Goal: Task Accomplishment & Management: Manage account settings

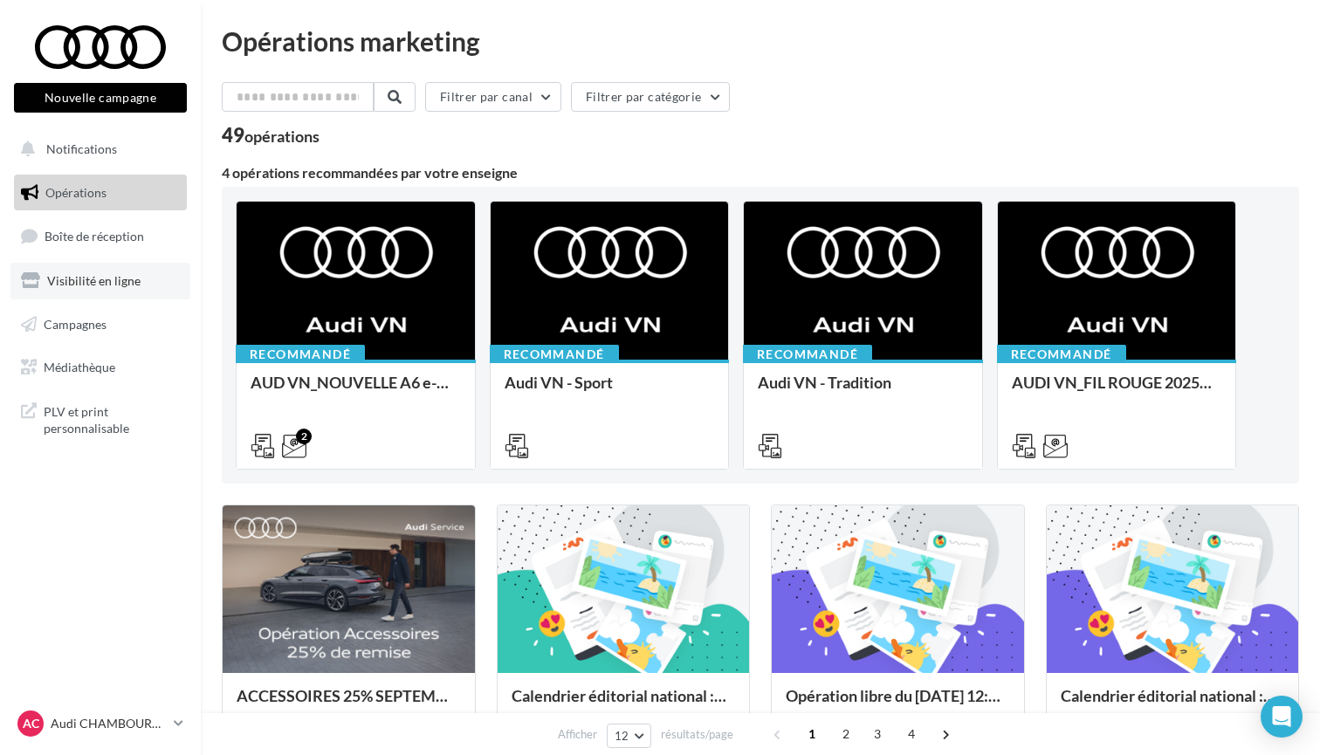
click at [99, 285] on span "Visibilité en ligne" at bounding box center [93, 280] width 93 height 15
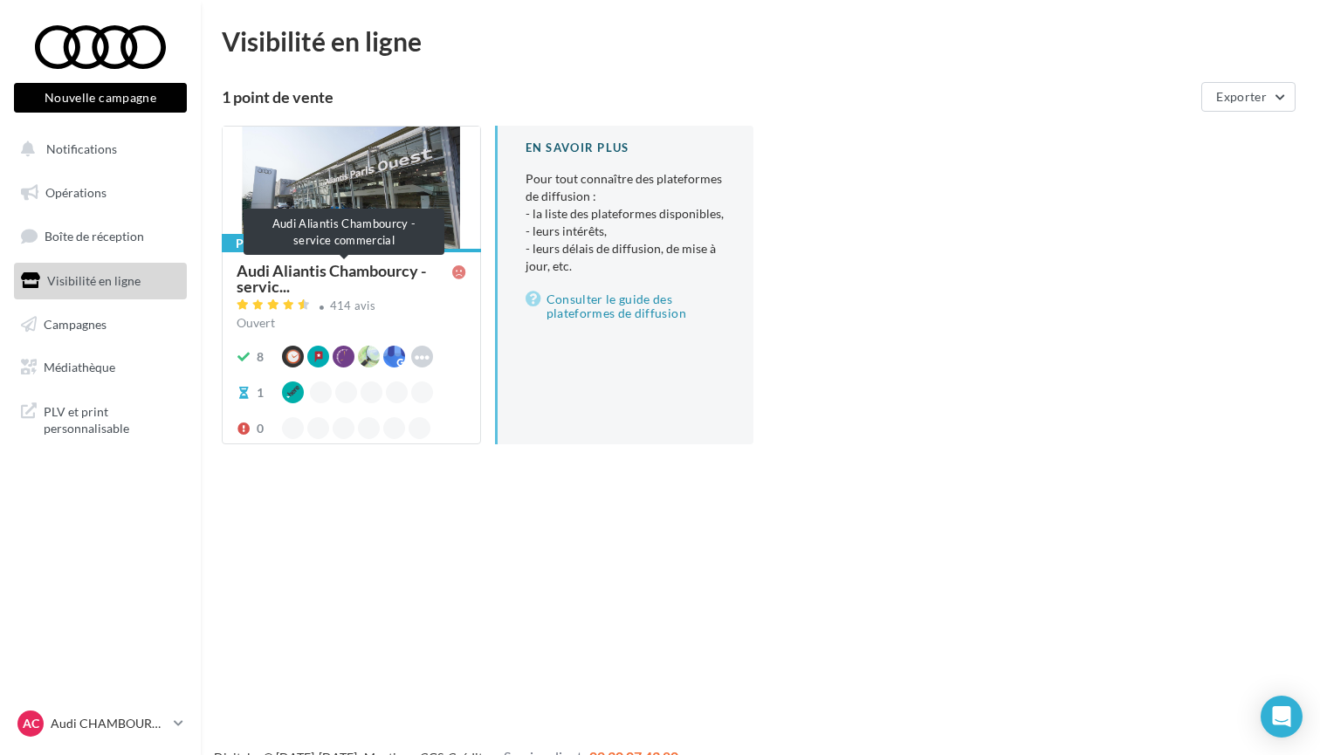
click at [349, 278] on span "Audi Aliantis Chambourcy - servic..." at bounding box center [345, 278] width 216 height 31
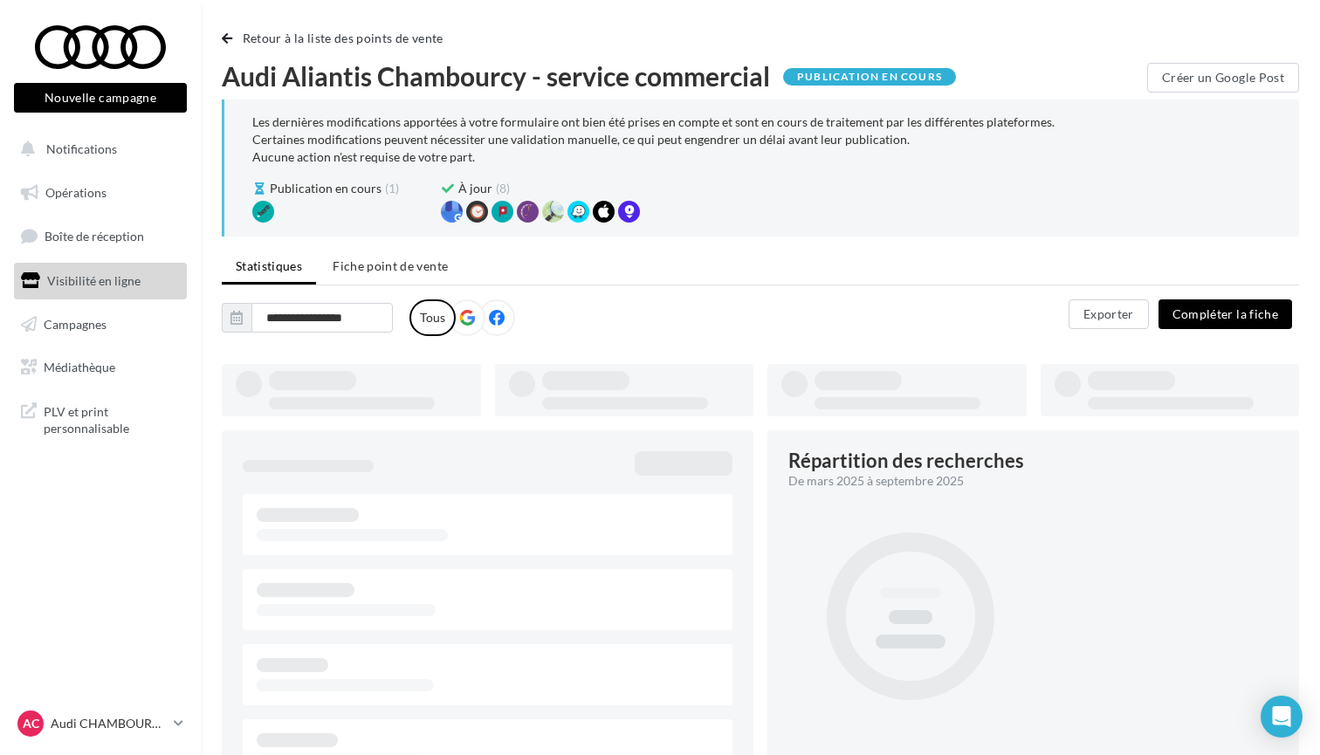
type input "**********"
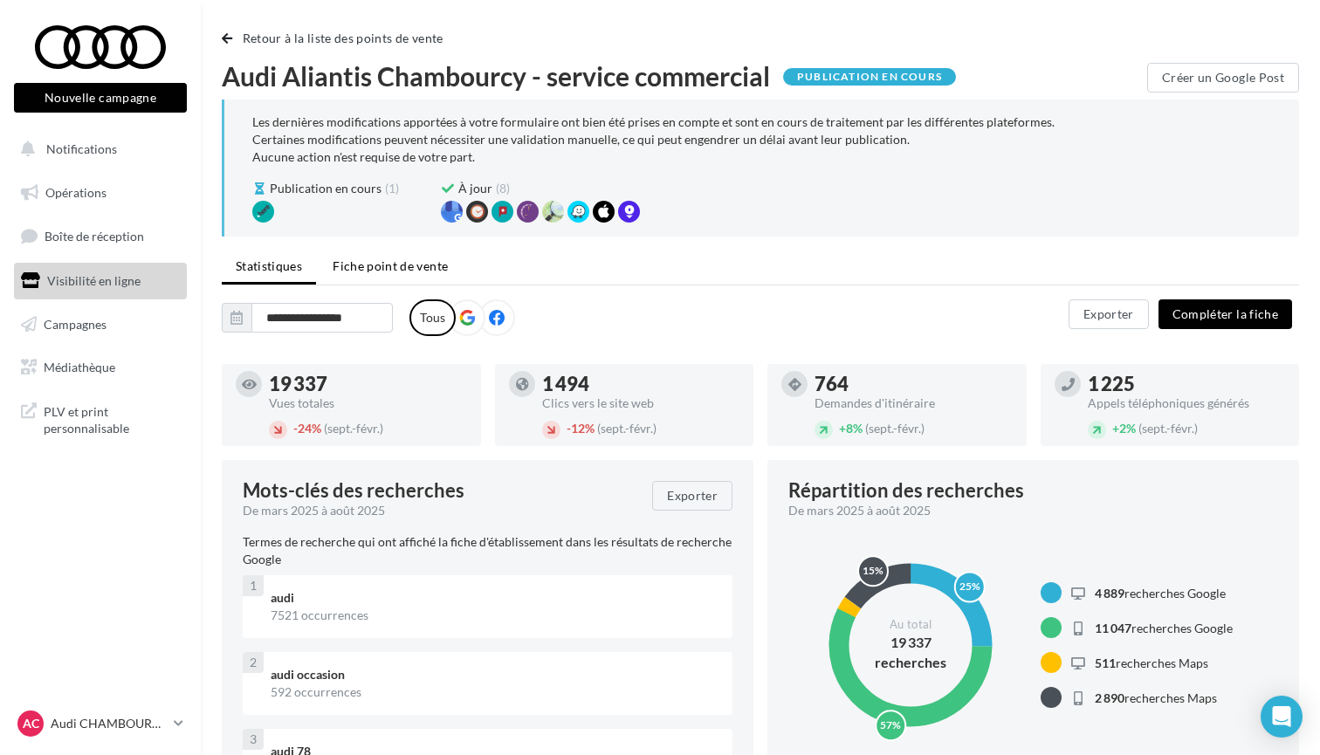
click at [382, 258] on li "Fiche point de vente" at bounding box center [390, 266] width 143 height 31
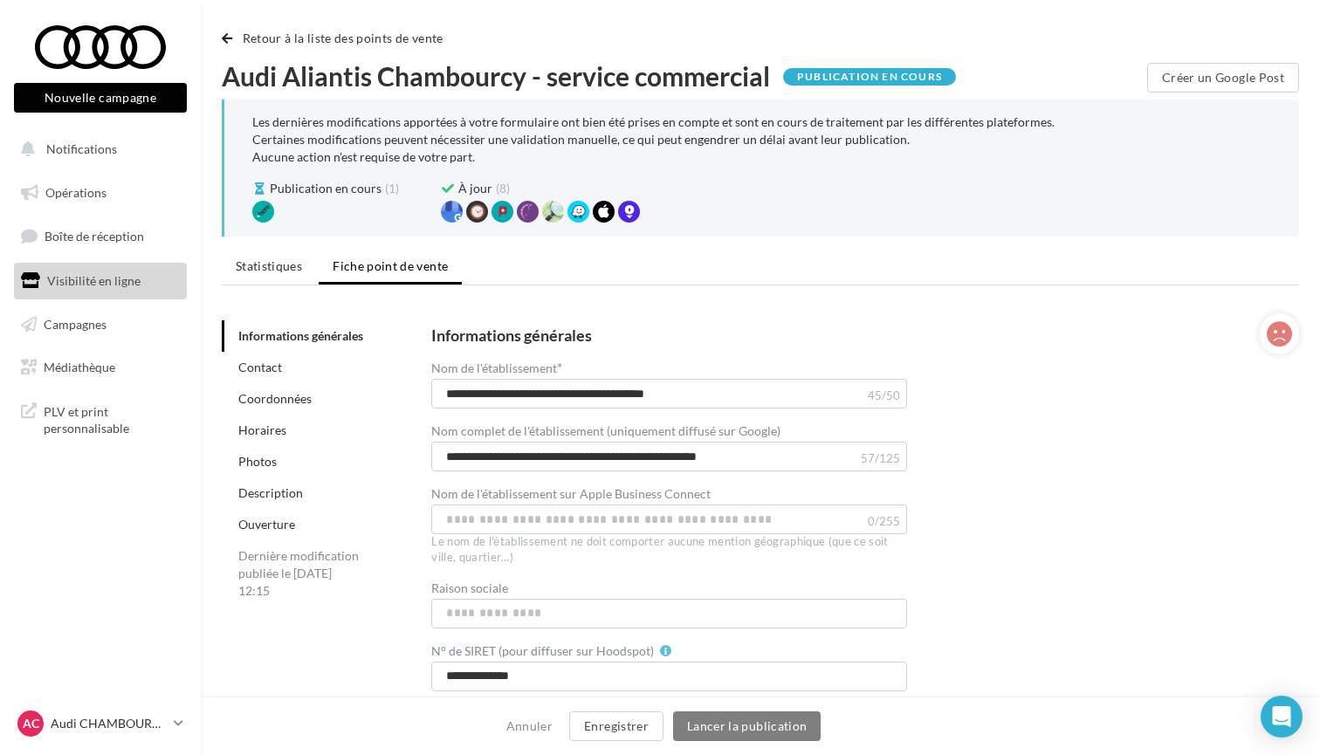
click at [265, 435] on link "Horaires" at bounding box center [262, 430] width 48 height 15
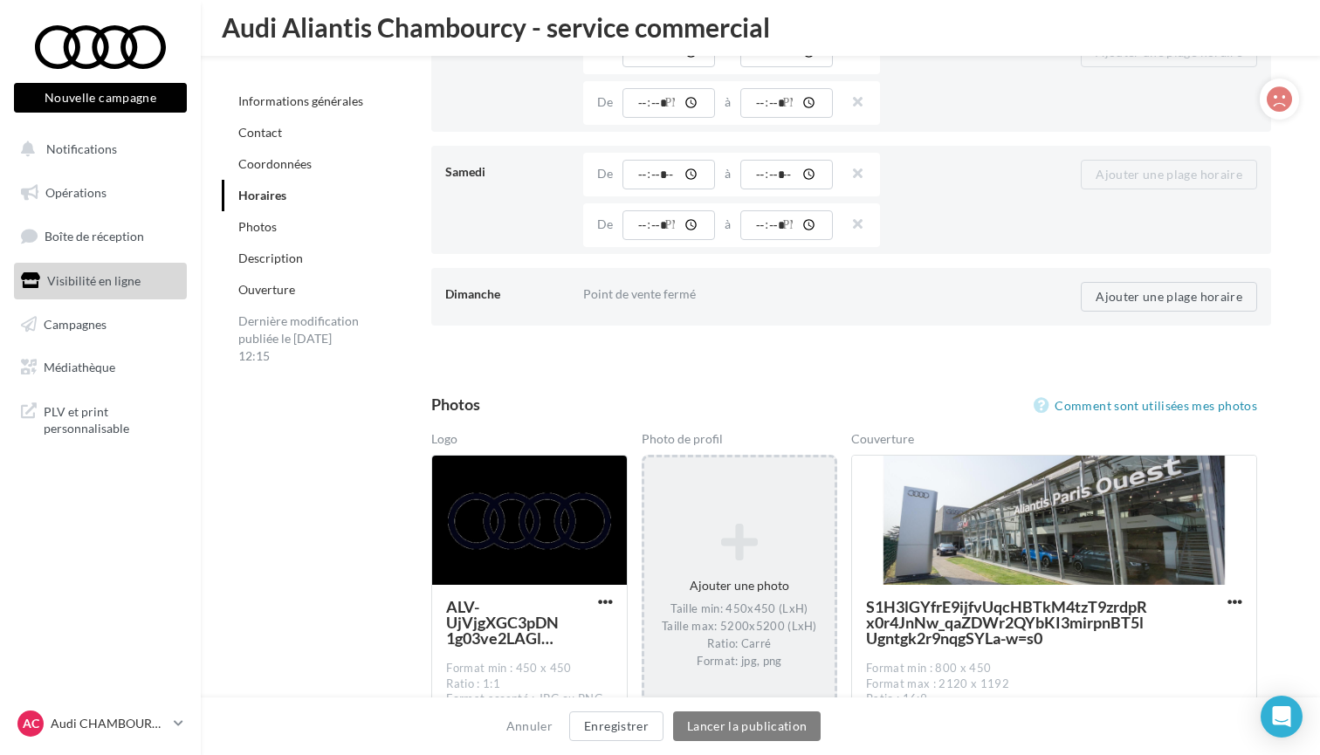
scroll to position [2302, 0]
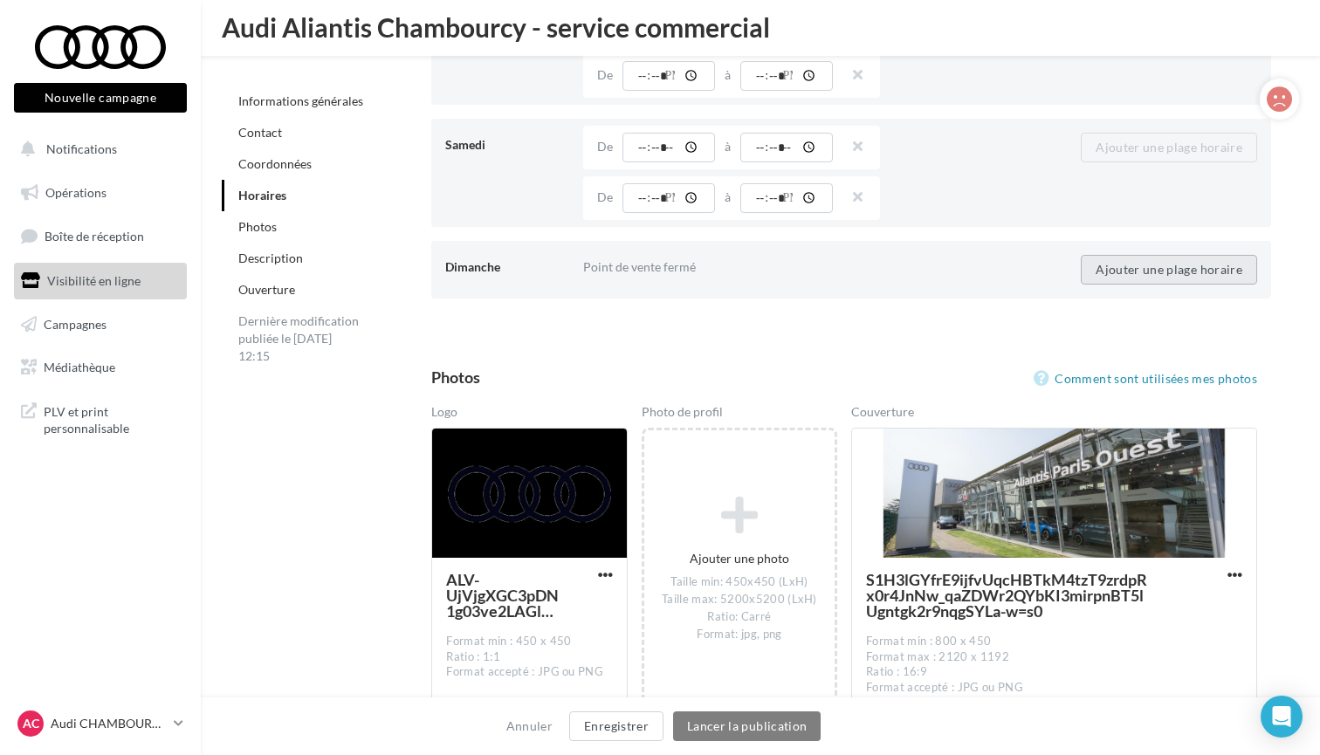
click at [1114, 267] on button "Ajouter une plage horaire" at bounding box center [1169, 270] width 176 height 30
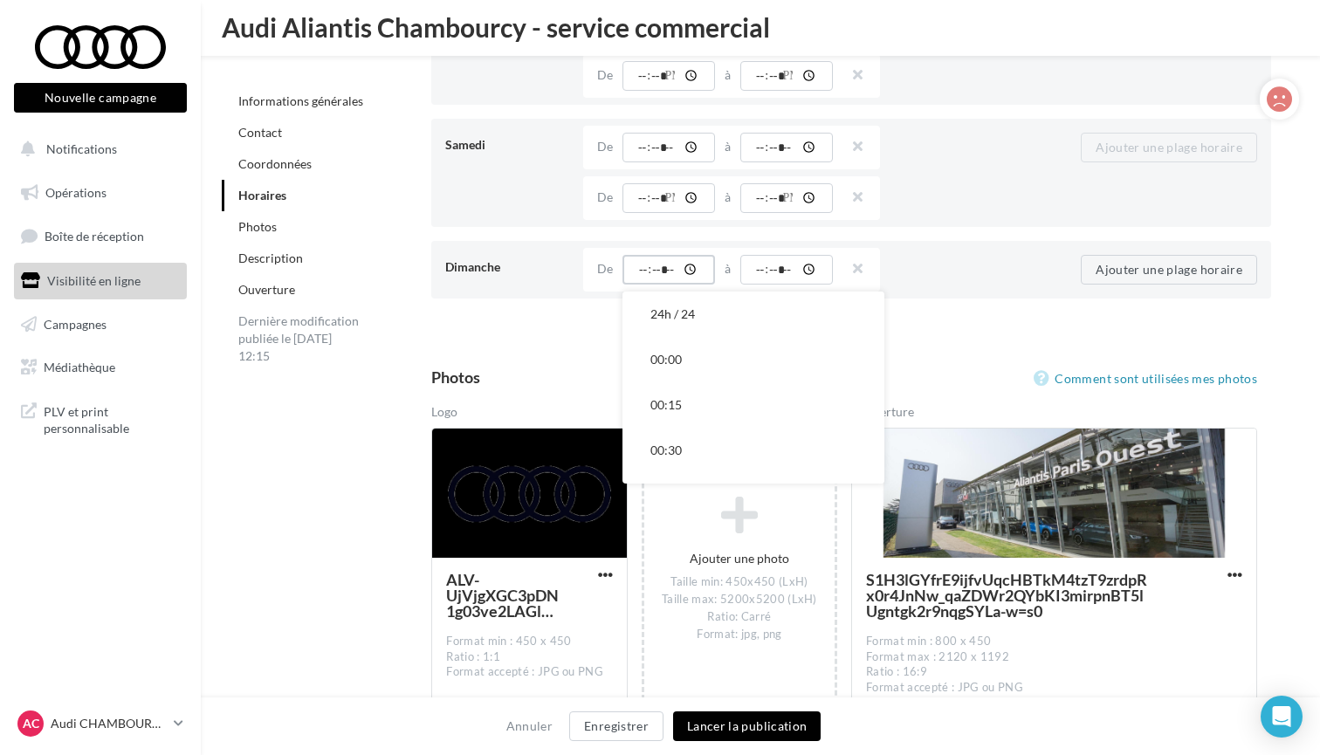
click at [675, 265] on input "time" at bounding box center [669, 270] width 93 height 30
click at [674, 310] on button "10:00" at bounding box center [754, 308] width 262 height 45
click at [792, 251] on div "Point de vente ouvert 24h / 24 De ***** 24h / 24 00:00 00:15 00:30 00:45 01:00 …" at bounding box center [731, 270] width 297 height 44
click at [777, 268] on input "time" at bounding box center [786, 270] width 93 height 30
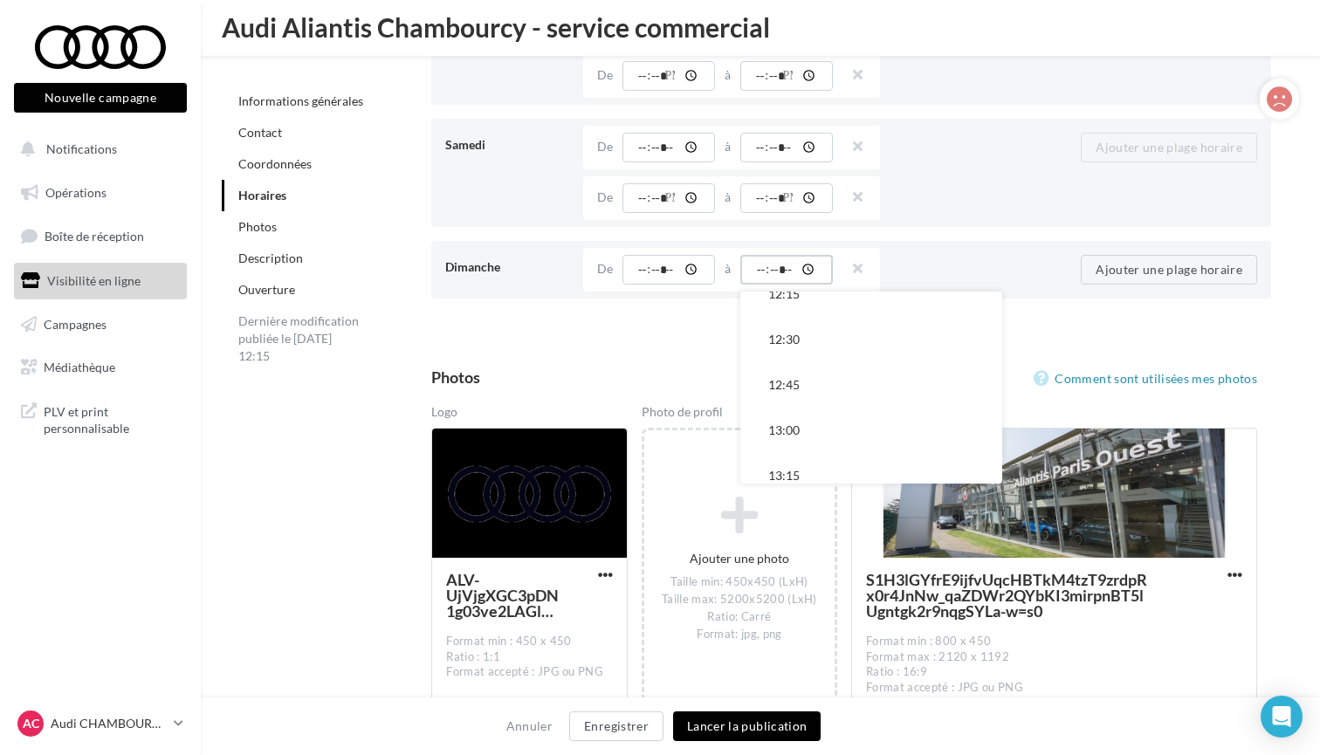
scroll to position [404, 0]
click at [785, 366] on button "12:30" at bounding box center [871, 363] width 262 height 45
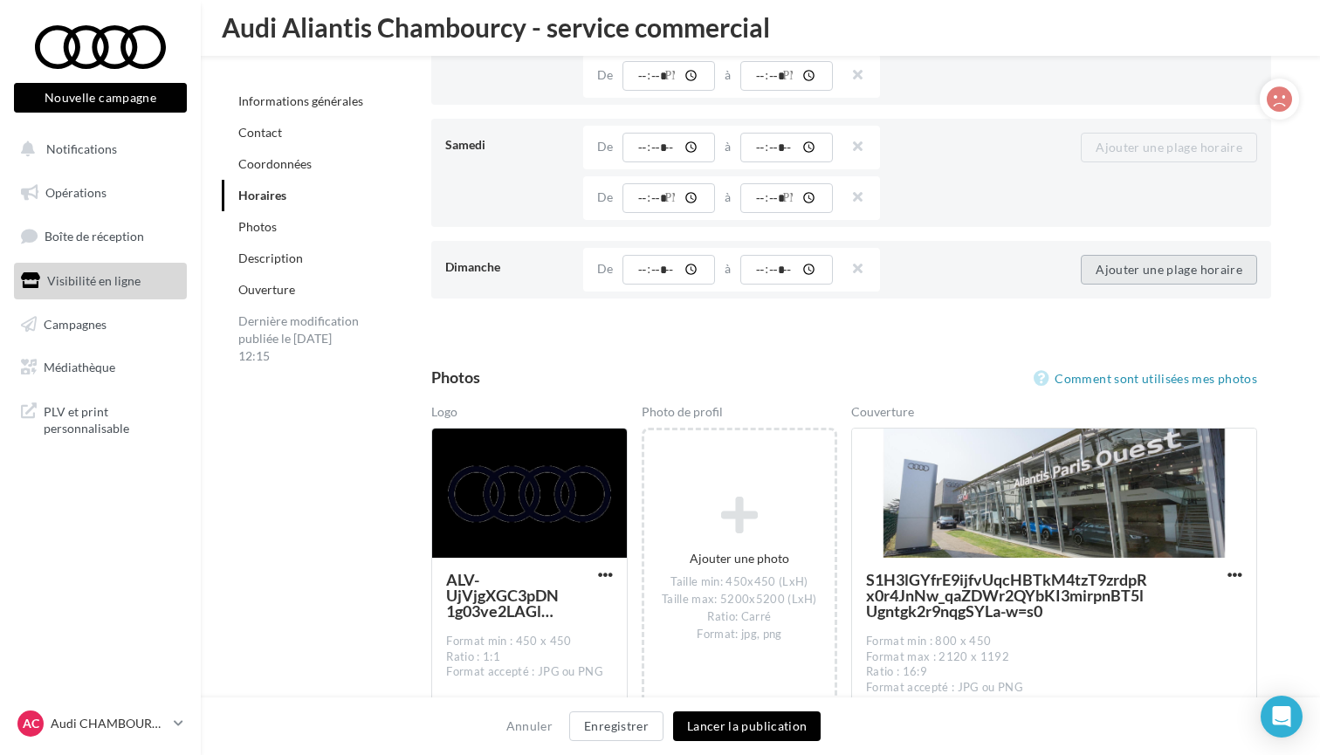
click at [1107, 271] on button "Ajouter une plage horaire" at bounding box center [1169, 270] width 176 height 30
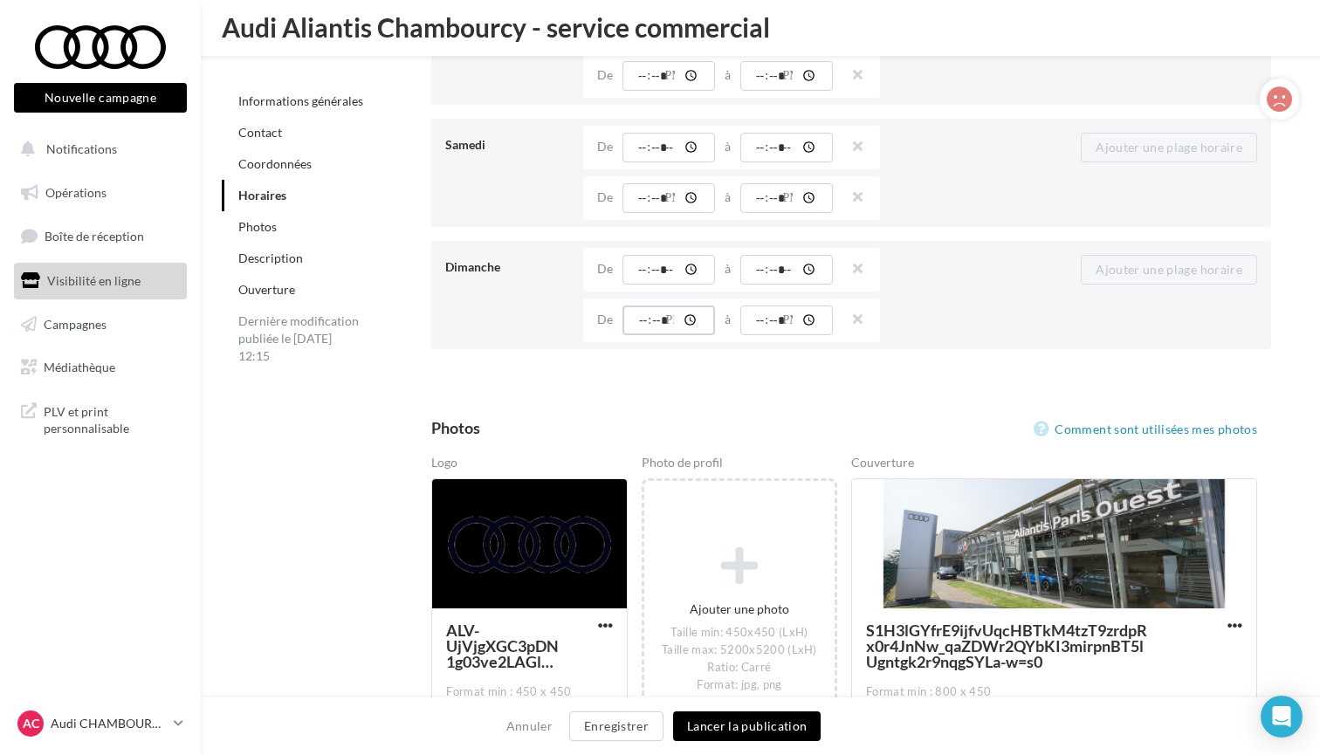
click at [645, 317] on input "time" at bounding box center [669, 321] width 93 height 30
click at [677, 418] on button "14:00" at bounding box center [754, 421] width 262 height 45
click at [801, 329] on input "time" at bounding box center [786, 321] width 93 height 30
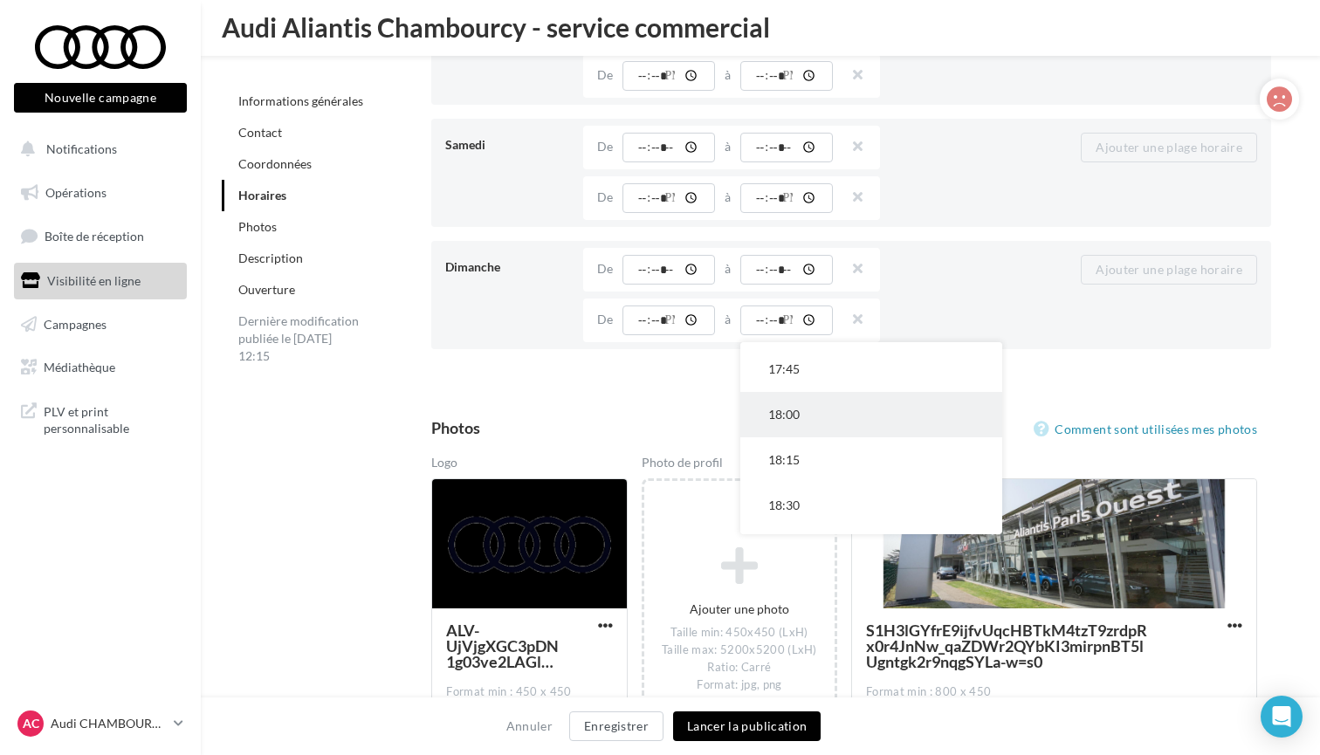
click at [793, 417] on button "18:00" at bounding box center [871, 414] width 262 height 45
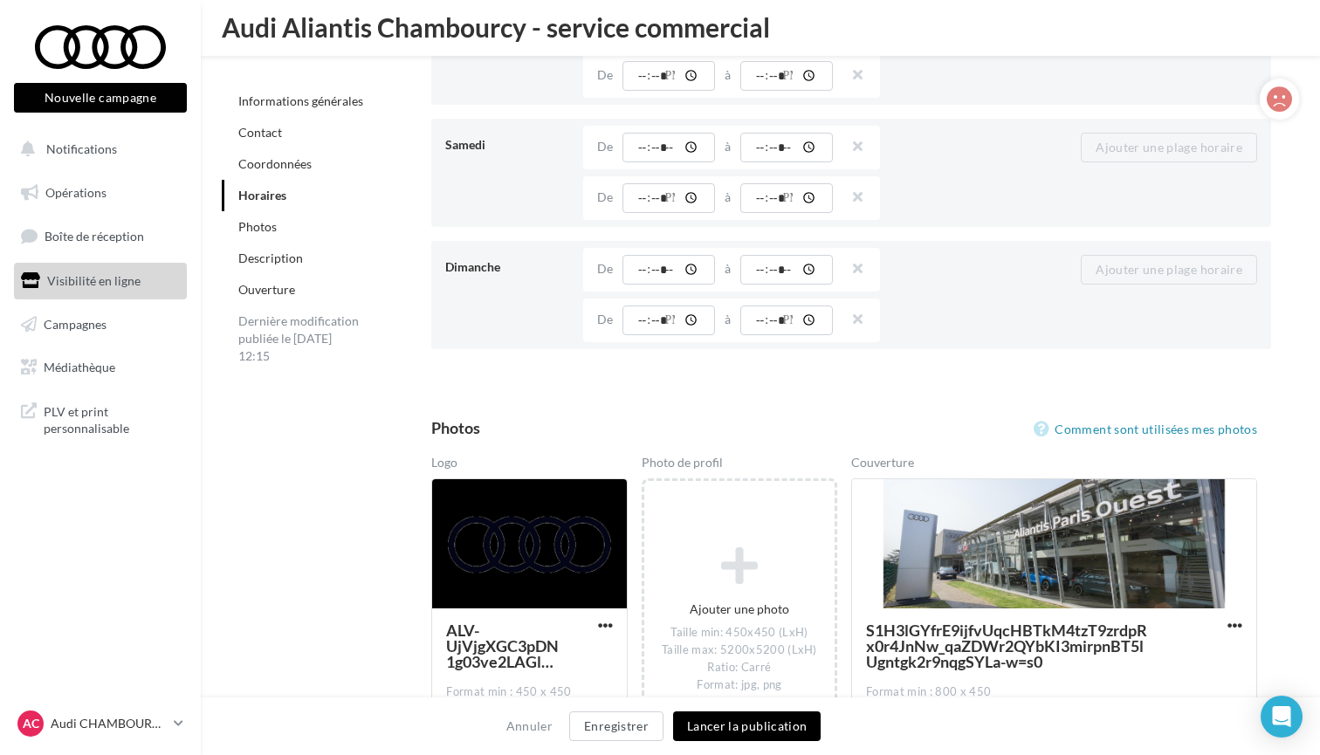
click at [781, 727] on button "Lancer la publication" at bounding box center [747, 727] width 148 height 30
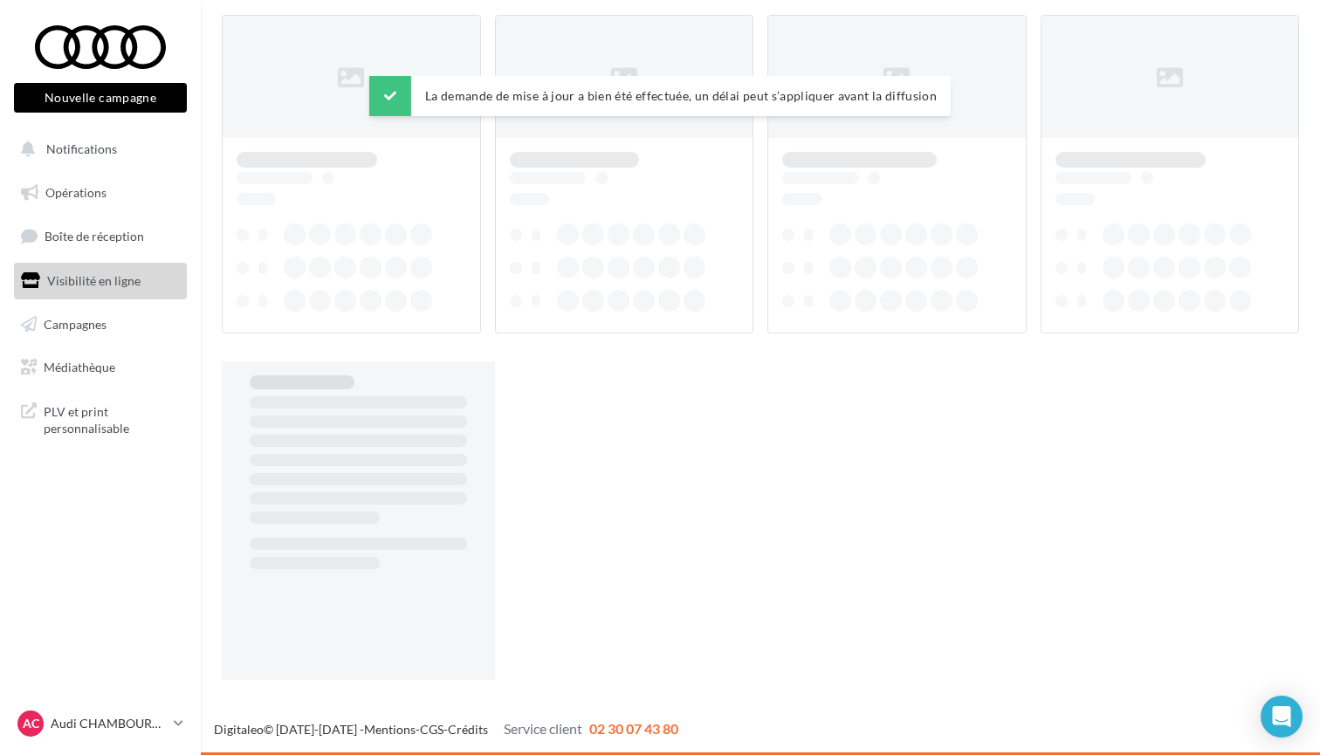
scroll to position [28, 0]
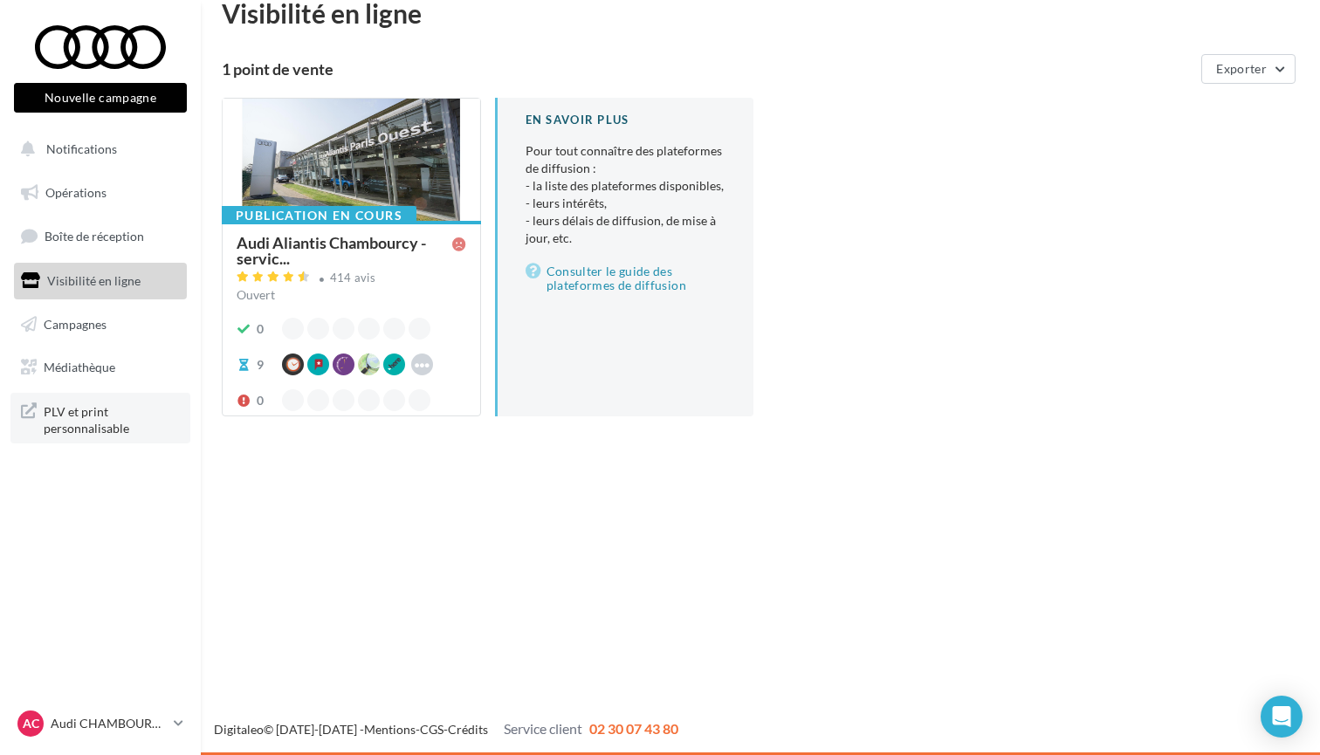
click at [67, 414] on span "PLV et print personnalisable" at bounding box center [112, 419] width 136 height 38
